Goal: Task Accomplishment & Management: Manage account settings

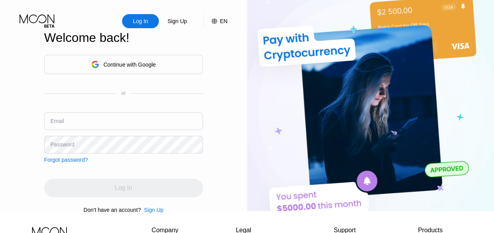
click at [108, 128] on input "text" at bounding box center [123, 121] width 159 height 18
paste input "[EMAIL_ADDRESS][DOMAIN_NAME]"
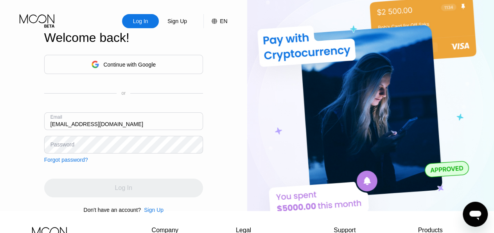
type input "[EMAIL_ADDRESS][DOMAIN_NAME]"
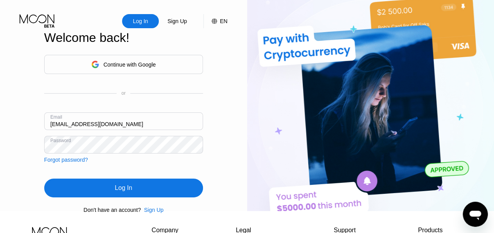
click at [131, 192] on div "Log In" at bounding box center [123, 188] width 17 height 8
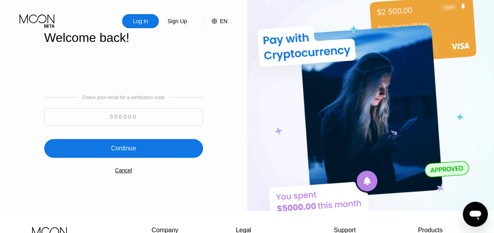
click at [119, 122] on input at bounding box center [123, 117] width 159 height 18
paste input "391905"
type input "391905"
click at [135, 151] on div "Continue" at bounding box center [123, 148] width 25 height 8
